Goal: Task Accomplishment & Management: Use online tool/utility

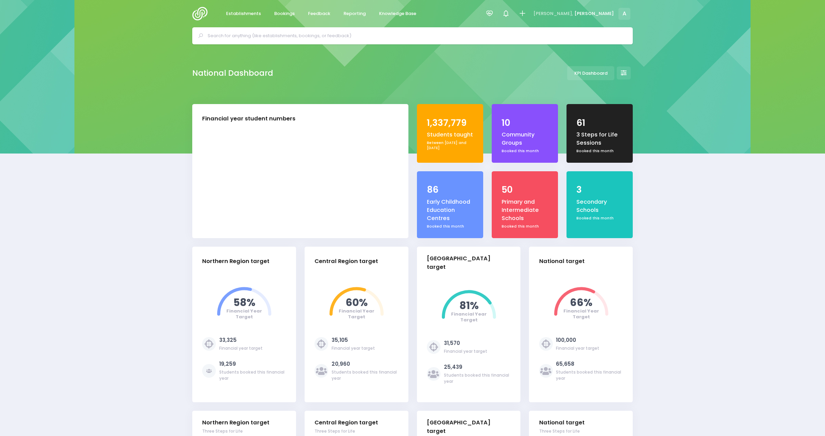
select select "5"
click at [354, 15] on span "Reporting" at bounding box center [354, 13] width 22 height 7
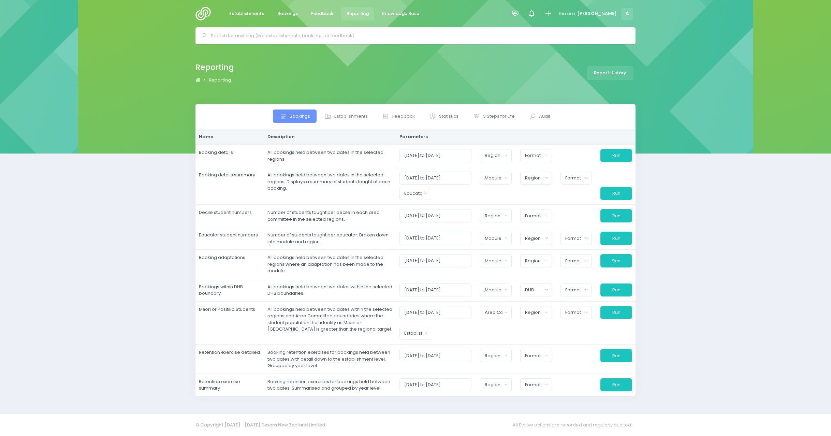
select select
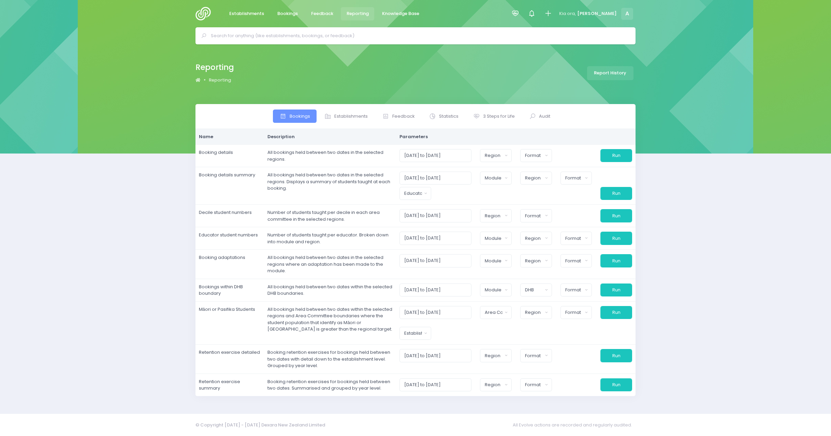
select select
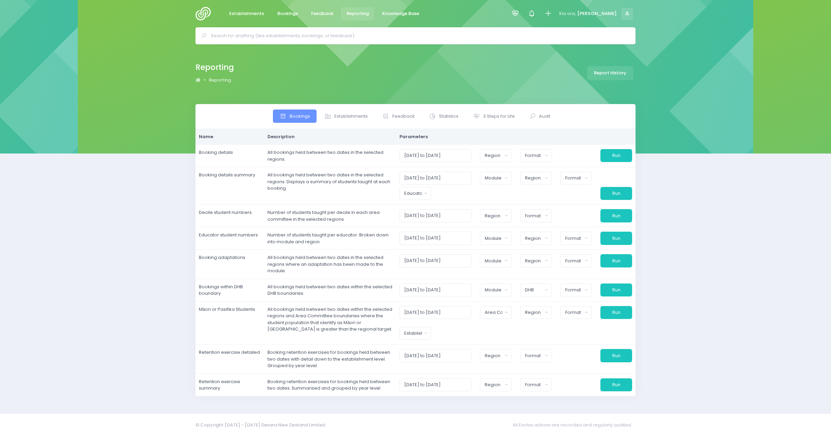
select select
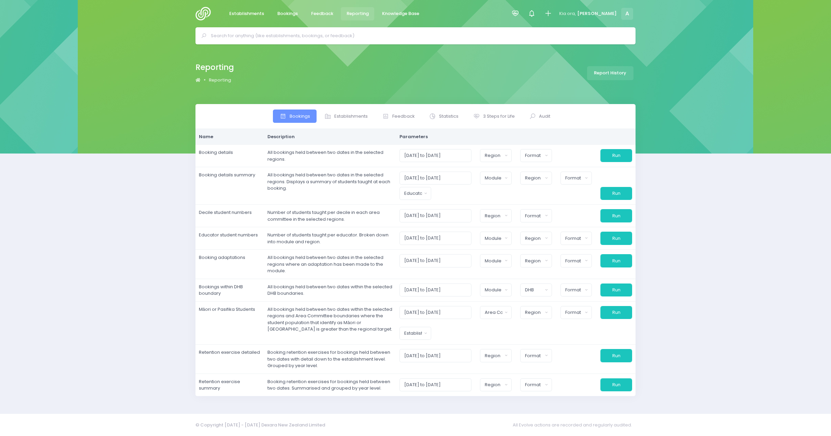
select select
click at [519, 16] on icon at bounding box center [516, 14] width 8 height 8
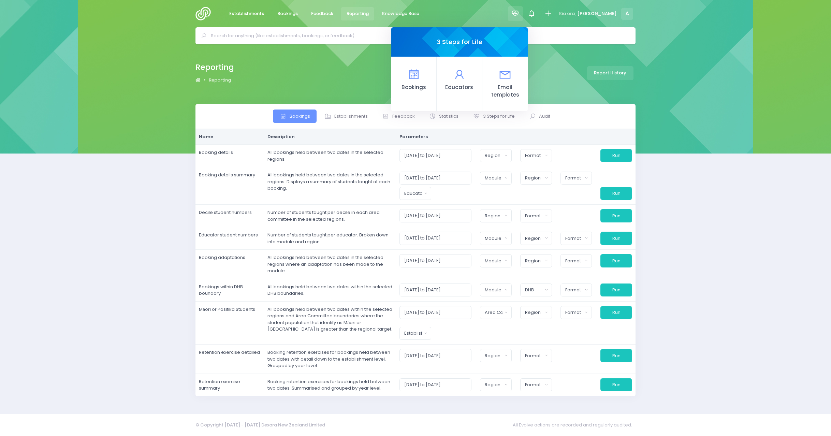
click at [359, 81] on div "Reporting Reporting Report History" at bounding box center [415, 73] width 457 height 25
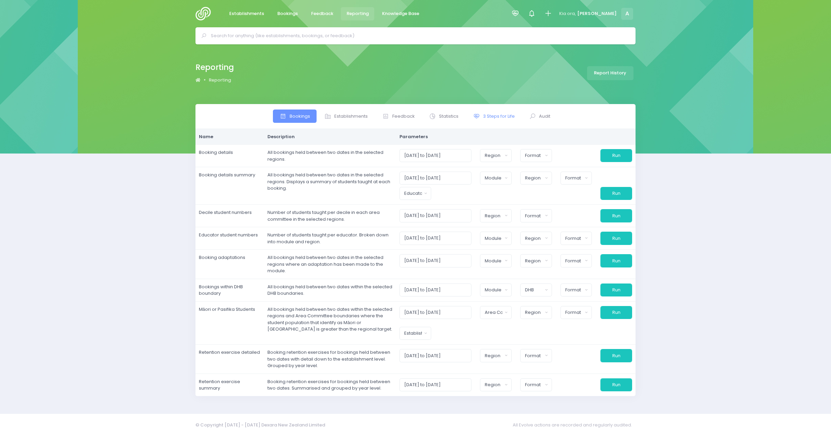
click at [490, 115] on span "3 Steps for Life" at bounding box center [499, 116] width 32 height 7
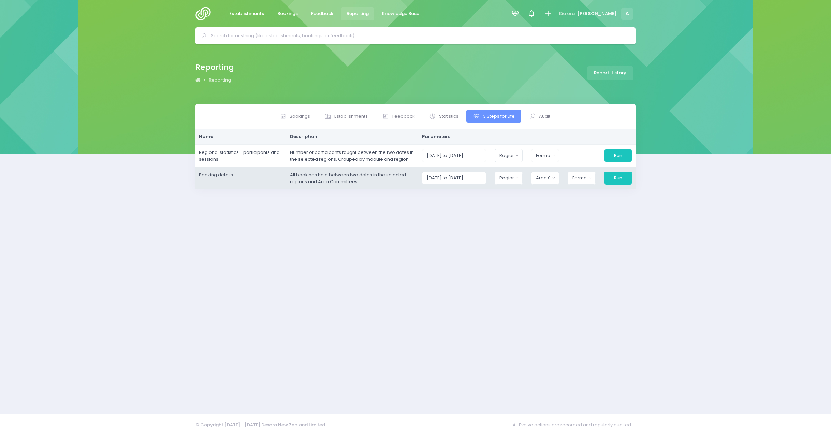
drag, startPoint x: 337, startPoint y: 290, endPoint x: 467, endPoint y: 188, distance: 165.4
click at [337, 290] on div "Bookings Establishments Feedback Statistics" at bounding box center [415, 254] width 457 height 301
click at [477, 180] on input "[DATE] to [DATE]" at bounding box center [454, 178] width 65 height 13
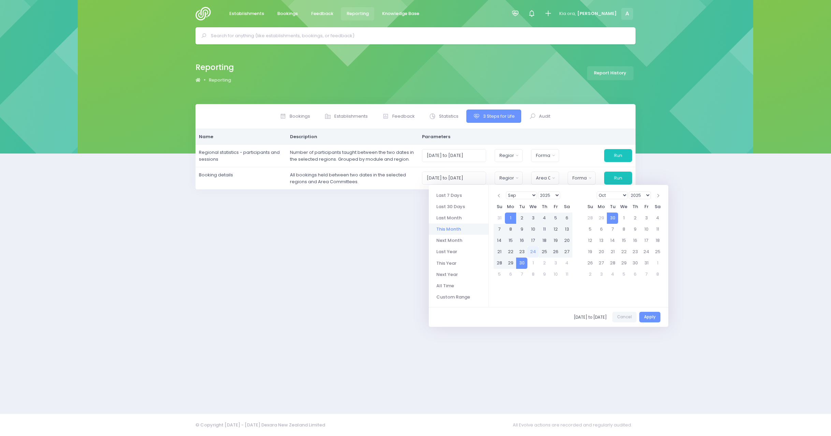
drag, startPoint x: 399, startPoint y: 246, endPoint x: 452, endPoint y: 227, distance: 56.1
click at [399, 246] on div "Bookings Establishments Feedback Statistics" at bounding box center [415, 254] width 457 height 301
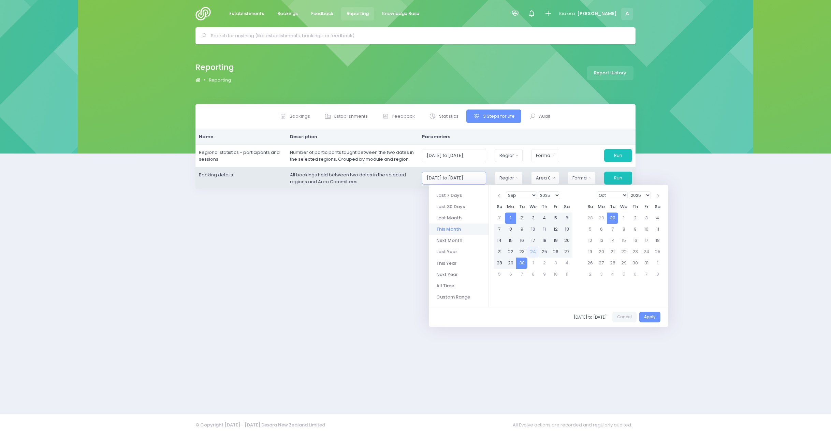
click at [474, 181] on input "[DATE] to [DATE]" at bounding box center [454, 178] width 65 height 13
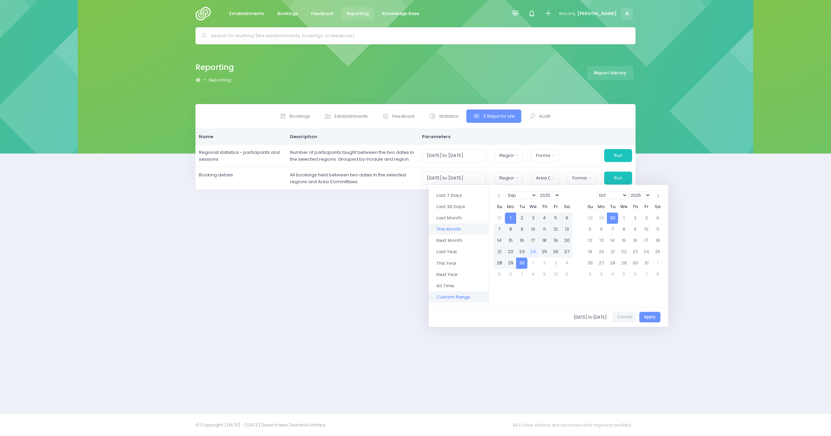
click at [450, 296] on li "Custom Range" at bounding box center [459, 296] width 60 height 11
click at [445, 298] on li "Custom Range" at bounding box center [459, 296] width 60 height 11
click at [517, 195] on select "Jan Feb Mar Apr May Jun [DATE] Aug Sep Oct Nov Dec" at bounding box center [521, 195] width 31 height 8
click at [616, 195] on select "Jan Feb Mar Apr May Jun [DATE] Aug Sep Oct Nov Dec" at bounding box center [612, 195] width 31 height 8
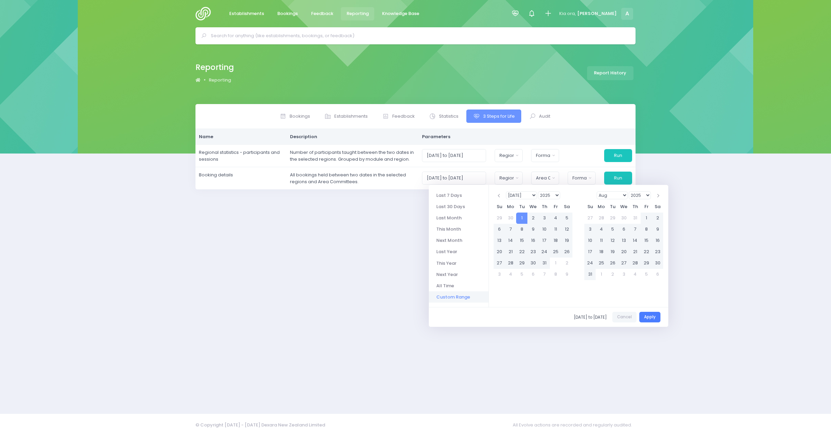
click at [654, 318] on button "Apply" at bounding box center [650, 317] width 21 height 11
type input "01/07/2025 to 30/11/2025"
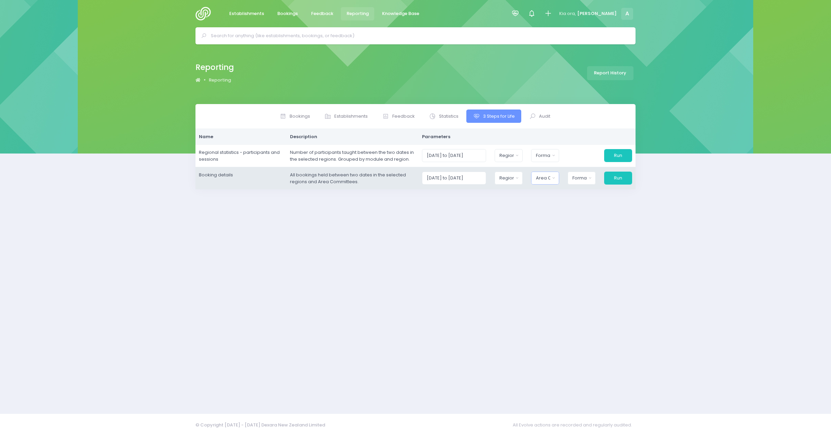
click at [545, 177] on div "Area Committee" at bounding box center [543, 178] width 14 height 7
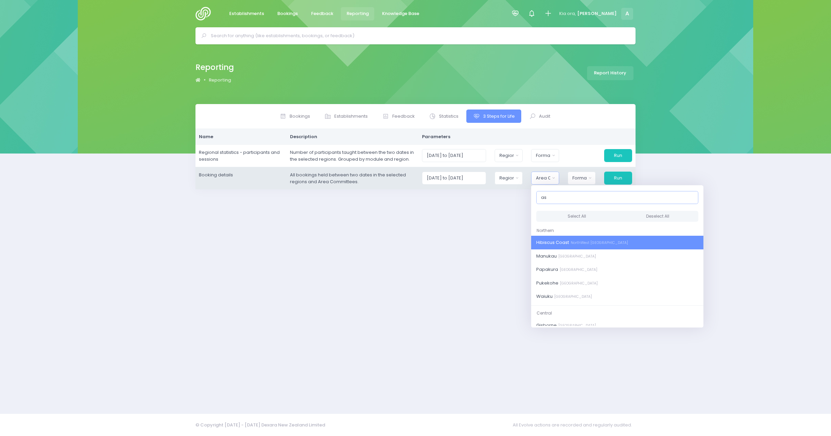
type input "a"
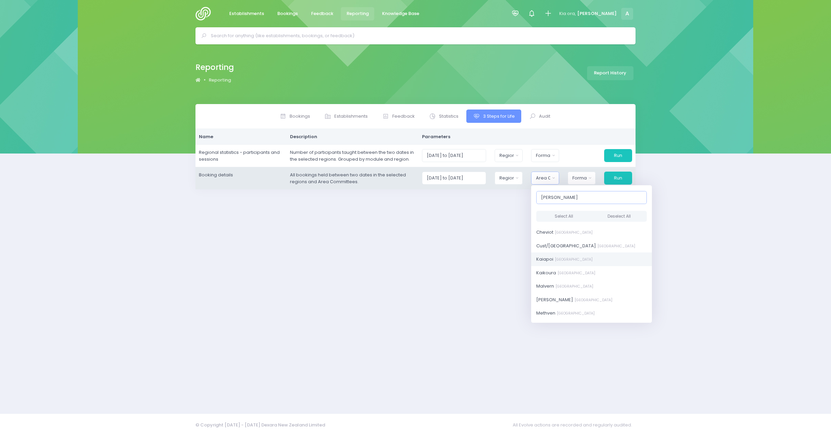
scroll to position [63, 0]
type input "canter"
click at [565, 215] on button "Select All" at bounding box center [565, 216] width 56 height 11
select select "Amuri"
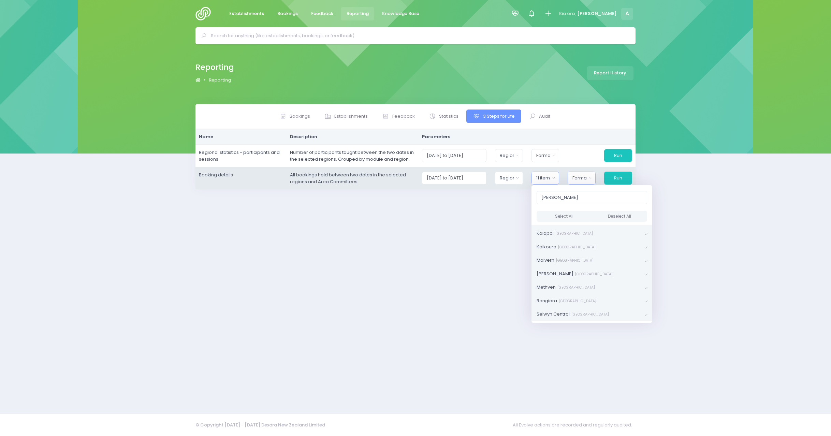
click at [582, 181] on div "Format" at bounding box center [580, 178] width 14 height 7
click at [592, 210] on span "Excel Spreadsheet" at bounding box center [594, 207] width 42 height 7
select select "excel"
click at [620, 183] on button "Run" at bounding box center [618, 178] width 29 height 13
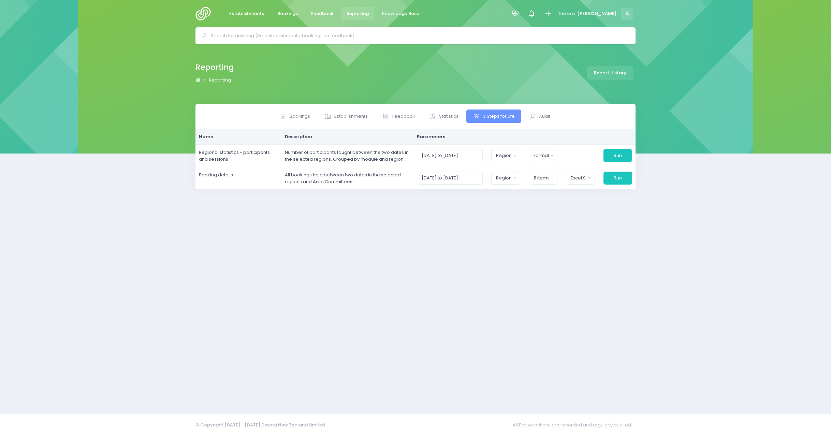
drag, startPoint x: 673, startPoint y: 257, endPoint x: 664, endPoint y: 247, distance: 13.3
click at [673, 257] on div "Bookings Establishments Feedback Statistics Audit" at bounding box center [415, 254] width 831 height 301
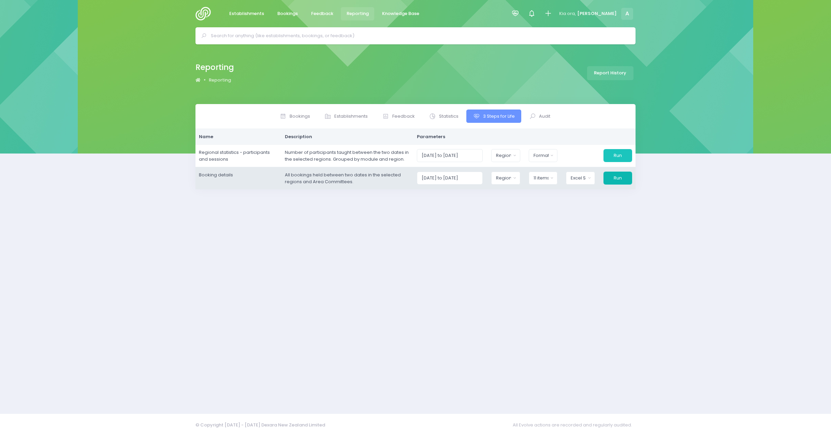
click at [623, 178] on button "Run" at bounding box center [618, 178] width 29 height 13
click at [500, 180] on button "Region" at bounding box center [505, 178] width 29 height 13
click at [504, 194] on button "Select All" at bounding box center [512, 196] width 31 height 11
select select "Northern"
click at [621, 175] on button "Run" at bounding box center [617, 178] width 29 height 13
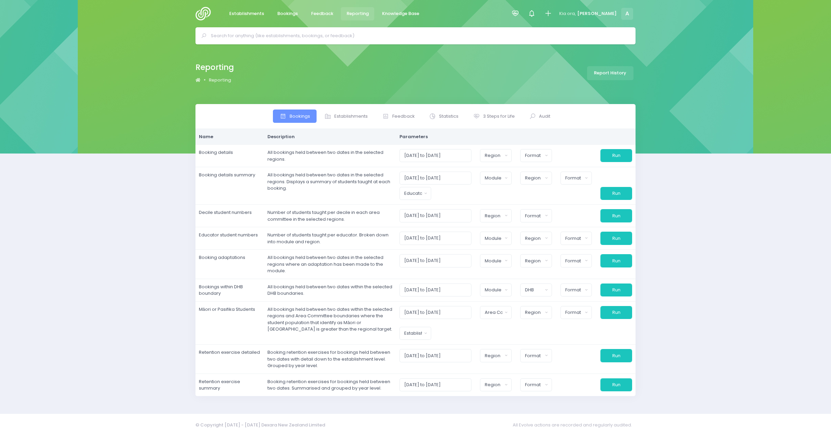
select select
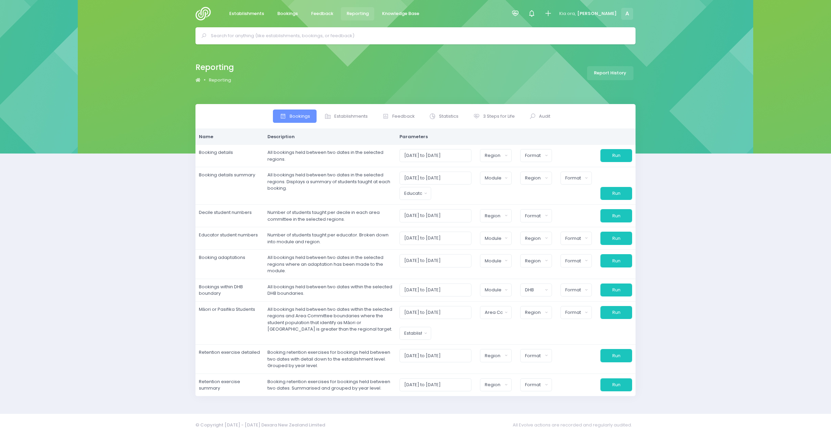
select select
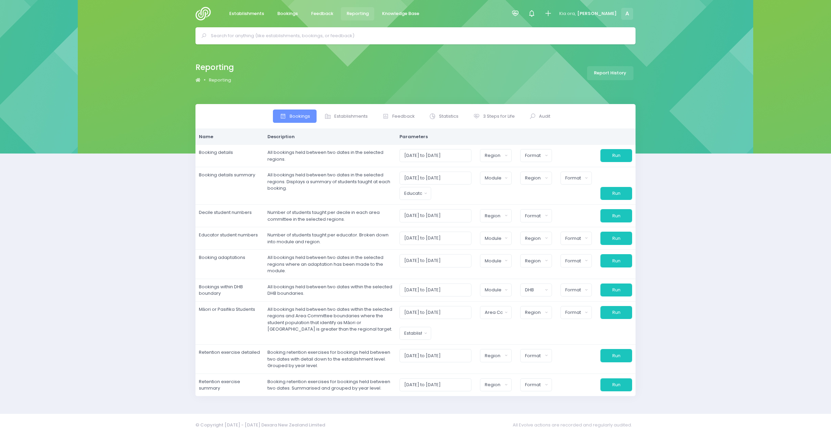
select select
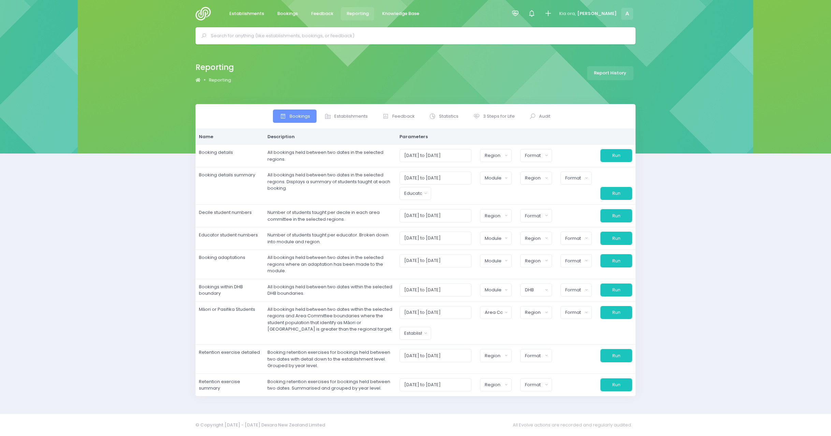
select select
click at [501, 121] on link "3 Steps for Life" at bounding box center [494, 116] width 55 height 13
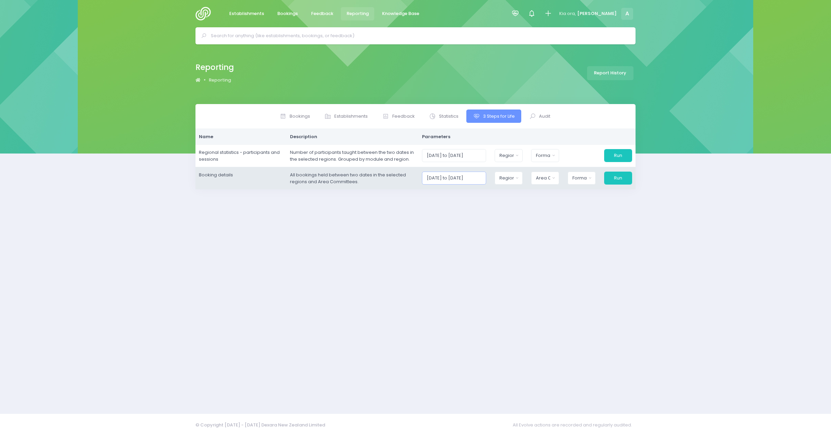
click at [455, 183] on input "01/09/2025 to 30/09/2025" at bounding box center [454, 178] width 65 height 13
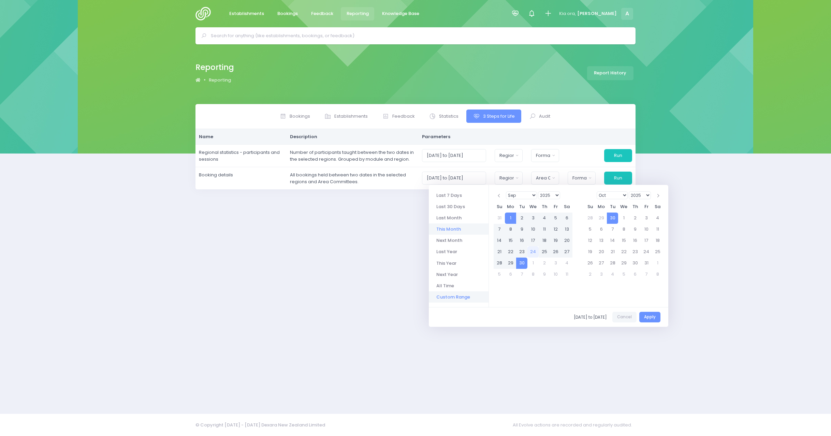
click at [451, 295] on li "Custom Range" at bounding box center [459, 296] width 60 height 11
click at [449, 252] on li "Last Year" at bounding box center [459, 251] width 60 height 11
type input "01/01/2024 to 31/12/2024"
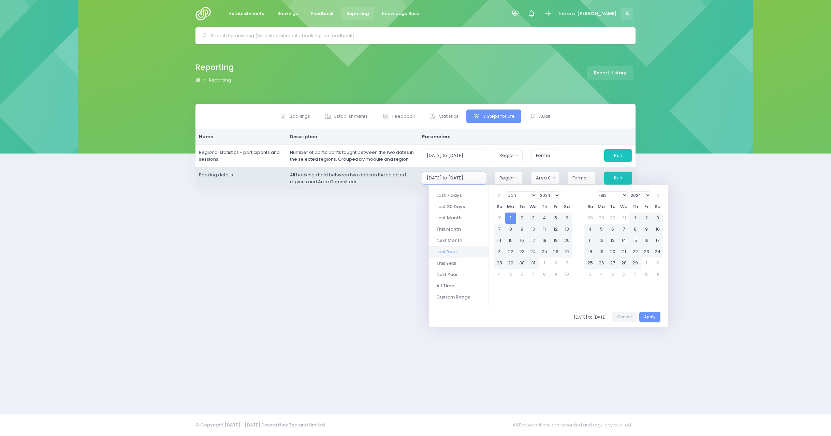
click at [480, 179] on input "01/01/2024 to 31/12/2024" at bounding box center [454, 178] width 65 height 13
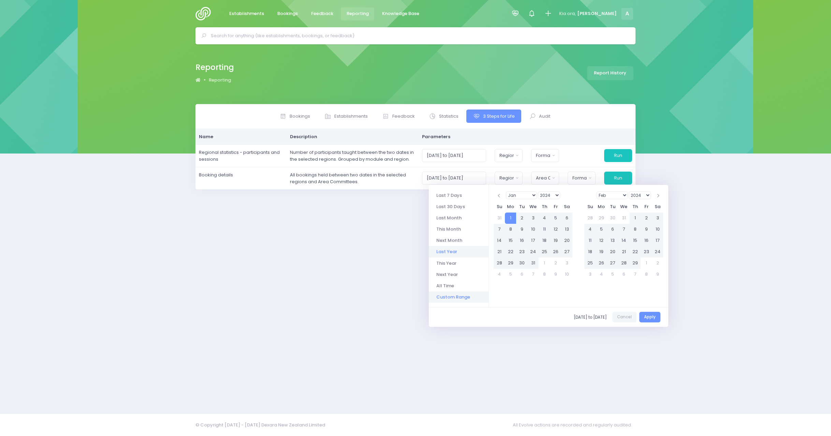
click at [457, 299] on li "Custom Range" at bounding box center [459, 296] width 60 height 11
click at [459, 292] on li "Custom Range" at bounding box center [459, 296] width 60 height 11
click at [369, 271] on div "Bookings Establishments Feedback Statistics" at bounding box center [415, 254] width 457 height 301
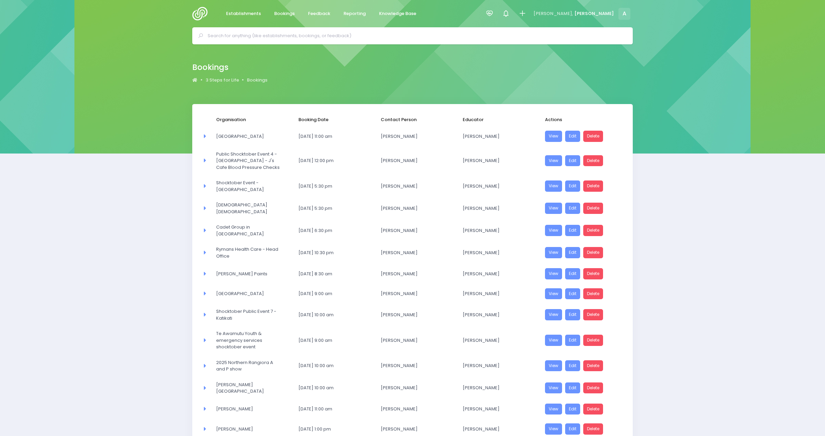
select select "20"
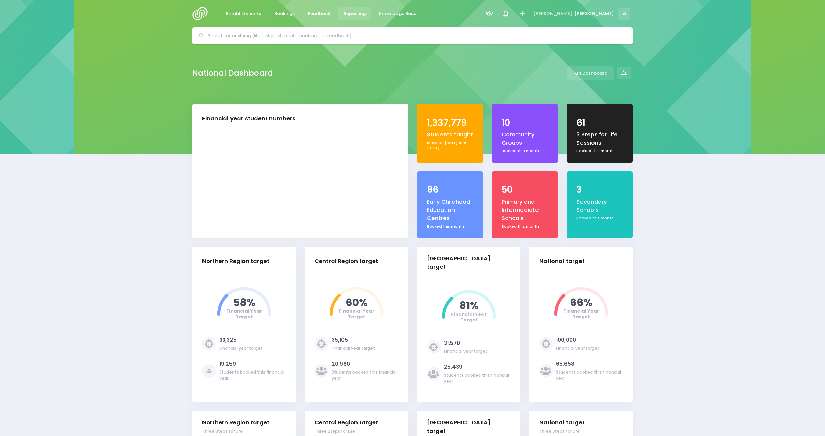
select select "5"
click at [359, 12] on span "Reporting" at bounding box center [354, 13] width 22 height 7
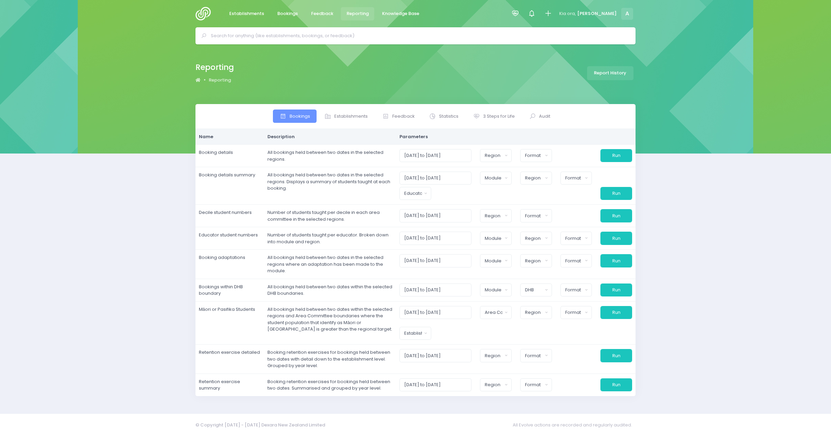
select select
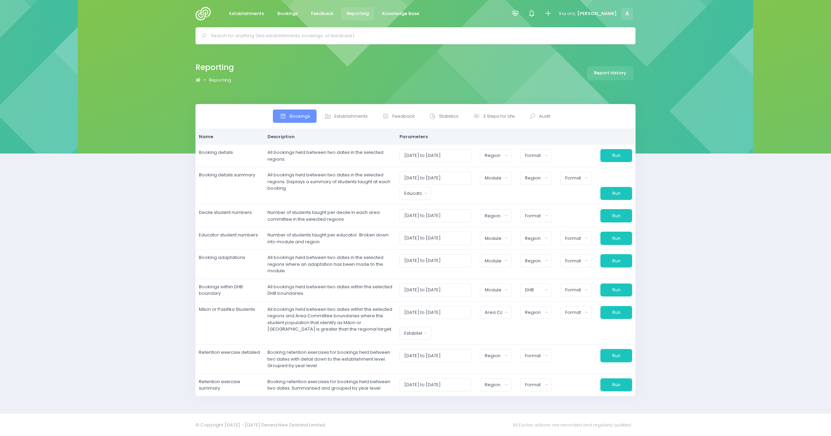
select select
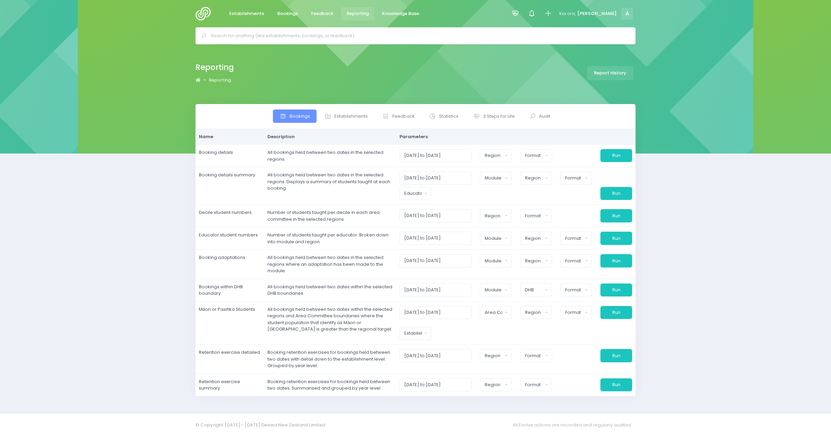
select select
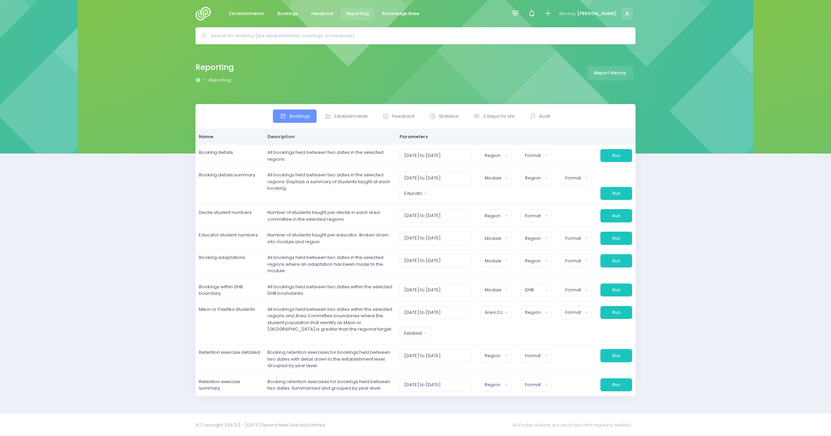
select select
click at [493, 115] on span "3 Steps for Life" at bounding box center [499, 116] width 32 height 7
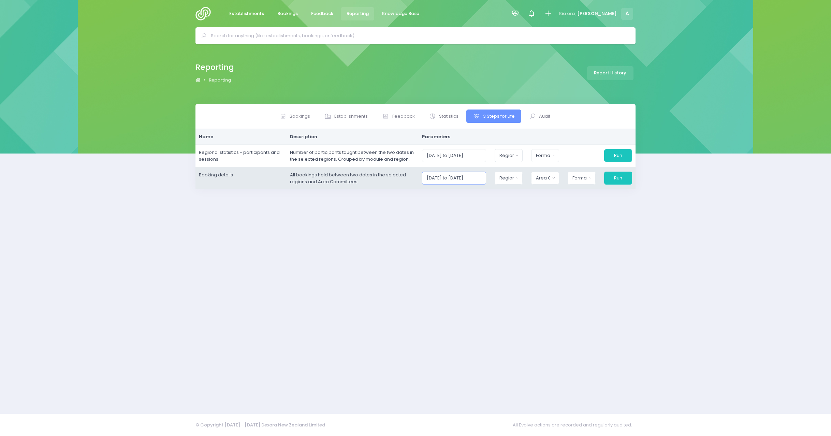
click at [449, 175] on input "[DATE] to [DATE]" at bounding box center [454, 178] width 65 height 13
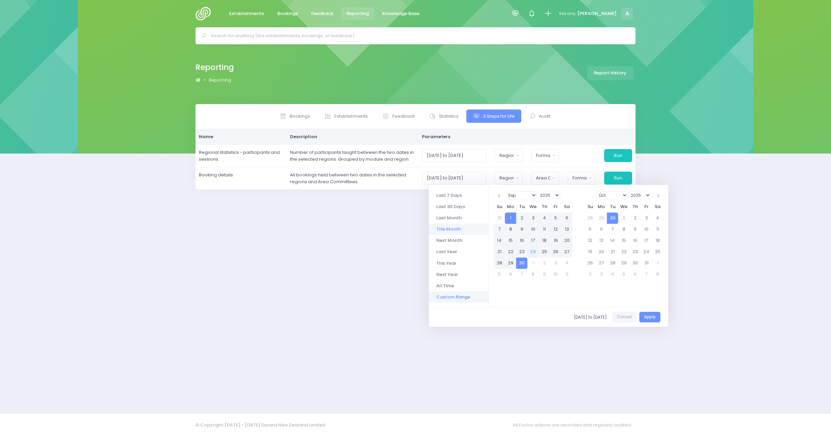
click at [448, 301] on li "Custom Range" at bounding box center [459, 296] width 60 height 11
click at [455, 292] on li "Custom Range" at bounding box center [459, 296] width 60 height 11
click at [514, 192] on select "Jan Feb Mar Apr May Jun [DATE] Aug Sep Oct Nov Dec" at bounding box center [521, 195] width 31 height 8
click at [552, 195] on select "1925 1926 1927 1928 1929 1930 1931 1932 1933 1934 1935 1936 1937 1938 1939 1940…" at bounding box center [549, 195] width 22 height 8
click at [650, 315] on button "Apply" at bounding box center [650, 317] width 21 height 11
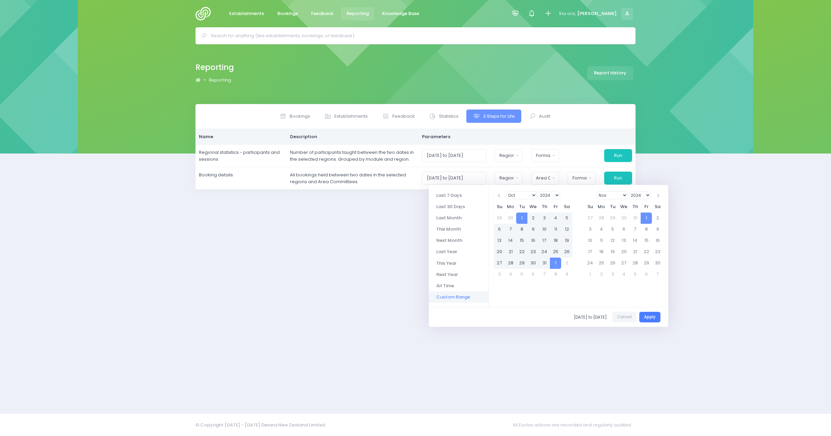
type input "[DATE] to [DATE]"
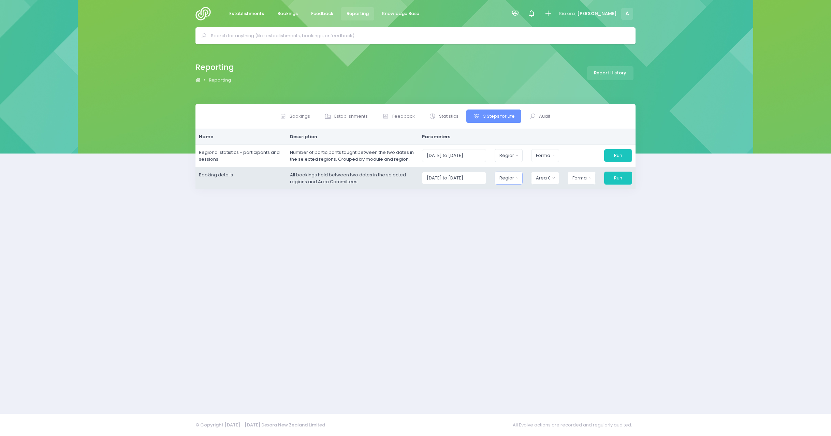
click at [518, 181] on button "Region" at bounding box center [509, 178] width 28 height 13
click at [516, 197] on button "Select All" at bounding box center [515, 196] width 31 height 11
select select "Northern"
click at [549, 176] on div "Area Committee" at bounding box center [541, 178] width 15 height 7
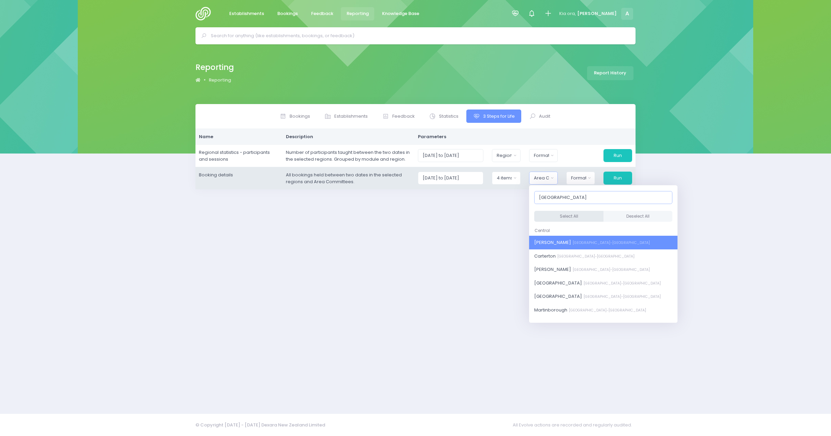
type input "[GEOGRAPHIC_DATA]"
click at [558, 214] on button "Select All" at bounding box center [568, 216] width 69 height 11
select select "[PERSON_NAME]"
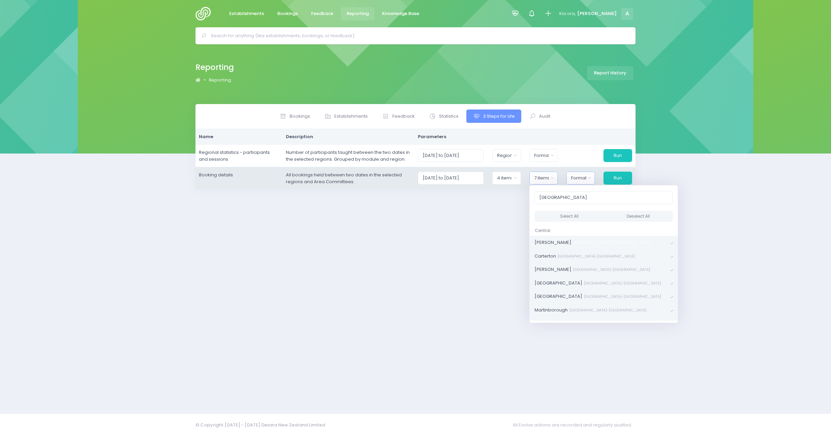
click at [587, 179] on button "Format" at bounding box center [581, 178] width 29 height 13
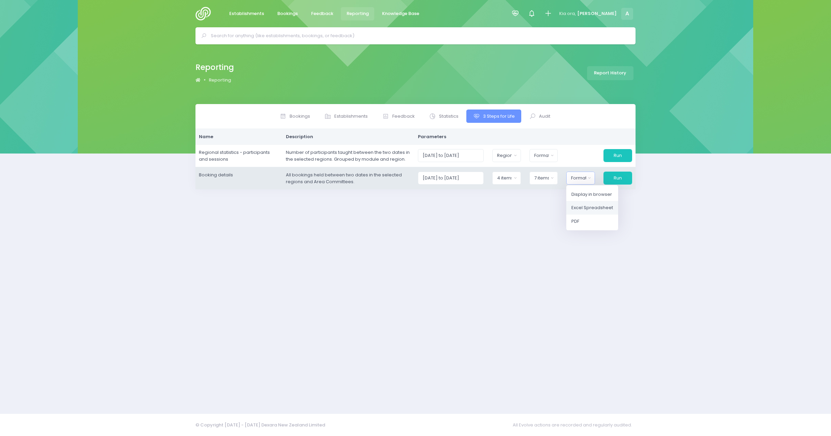
click at [591, 205] on span "Excel Spreadsheet" at bounding box center [593, 207] width 42 height 7
select select "excel"
click at [614, 180] on button "Run" at bounding box center [617, 178] width 29 height 13
